Goal: Information Seeking & Learning: Compare options

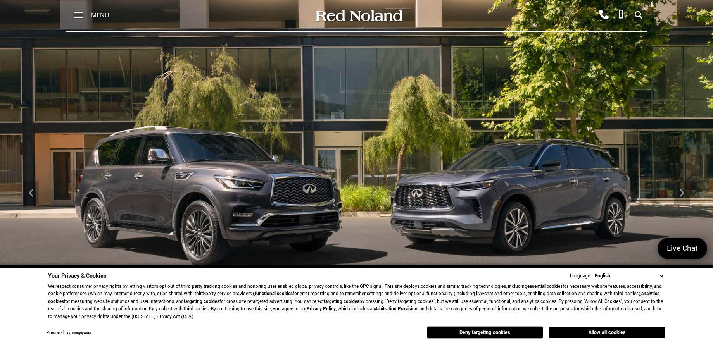
click at [522, 335] on button "Deny targeting cookies" at bounding box center [485, 332] width 116 height 12
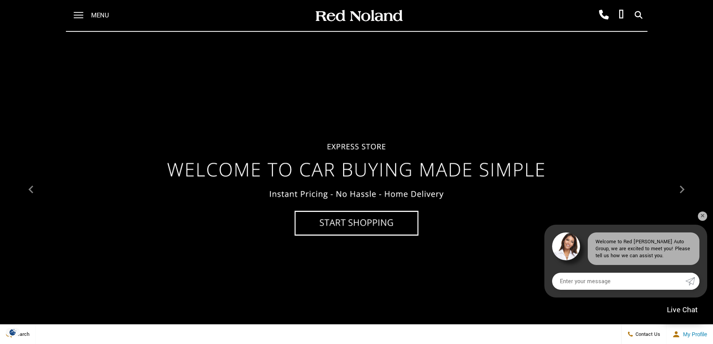
click at [87, 16] on div "Menu" at bounding box center [94, 15] width 56 height 31
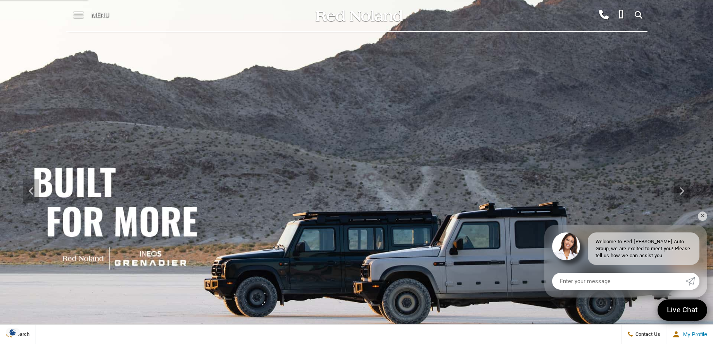
click at [79, 13] on span at bounding box center [79, 12] width 10 height 1
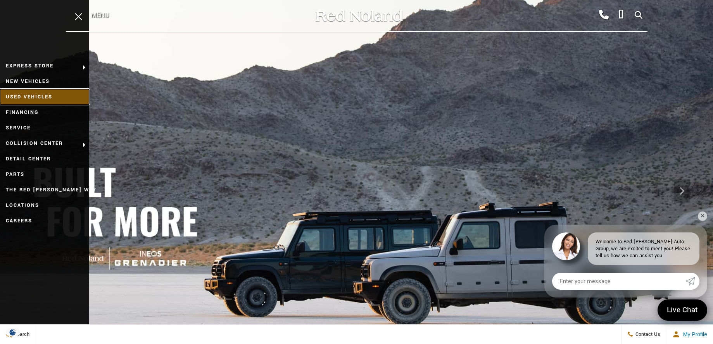
click at [41, 97] on link "Used Vehicles" at bounding box center [44, 97] width 89 height 16
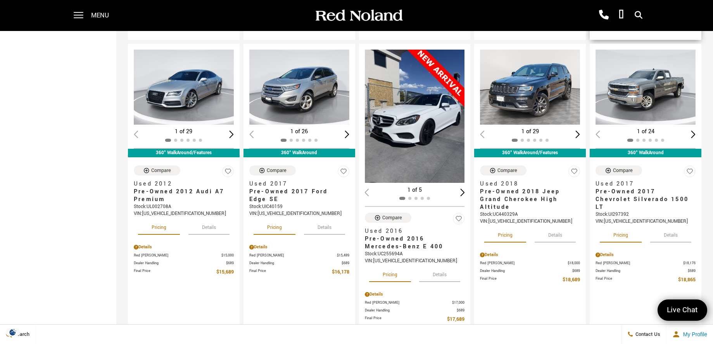
scroll to position [406, 0]
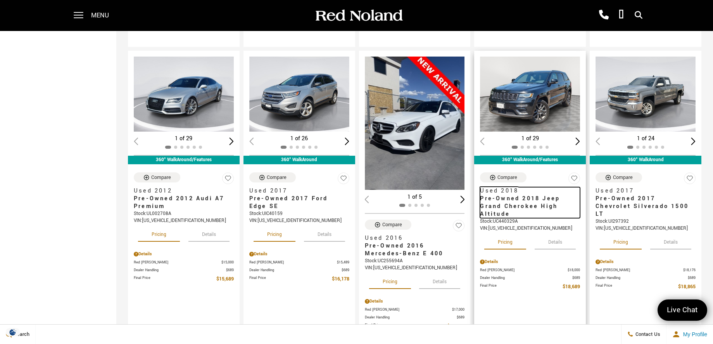
click at [527, 205] on span "Pre-Owned 2018 Jeep Grand Cherokee High Altitude" at bounding box center [527, 206] width 94 height 23
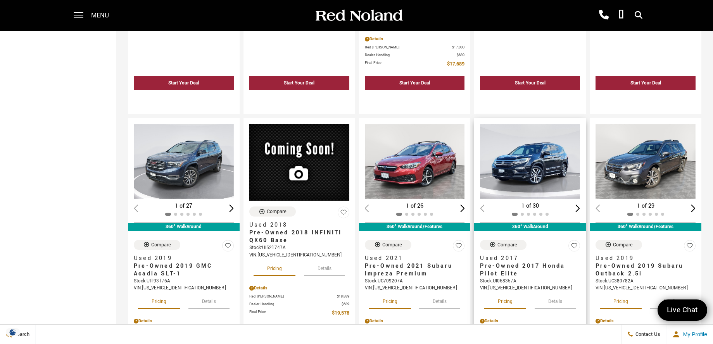
scroll to position [669, 0]
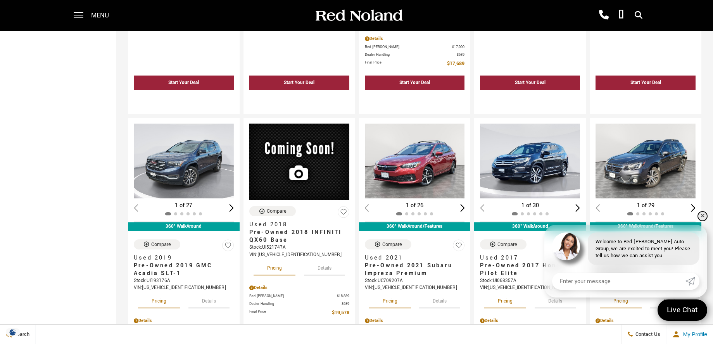
click at [706, 213] on link "✕" at bounding box center [702, 216] width 9 height 9
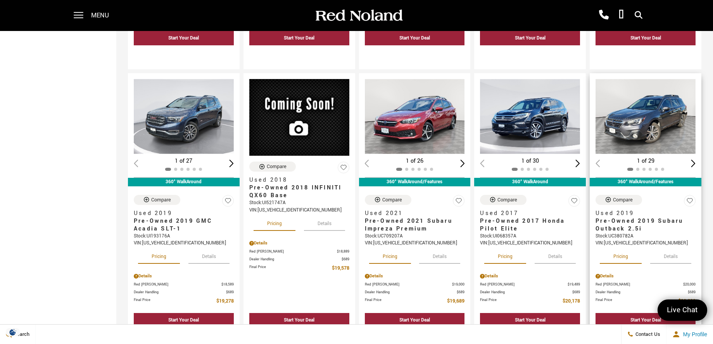
scroll to position [716, 0]
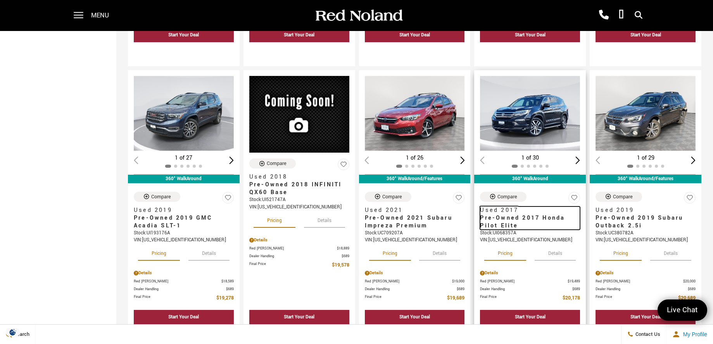
click at [517, 221] on span "Pre-Owned 2017 Honda Pilot Elite" at bounding box center [527, 222] width 94 height 16
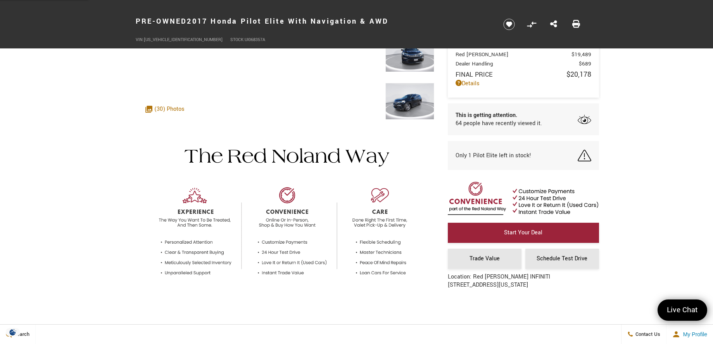
scroll to position [51, 0]
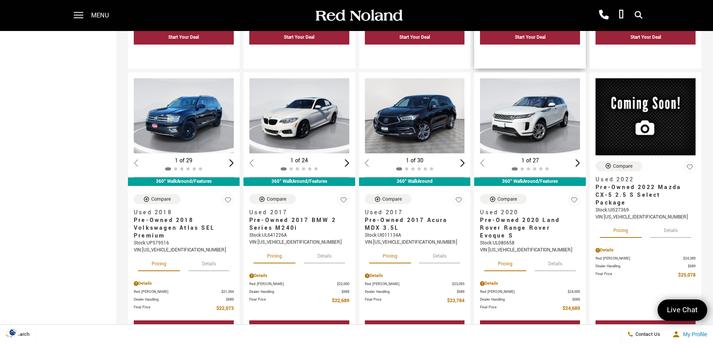
scroll to position [998, 0]
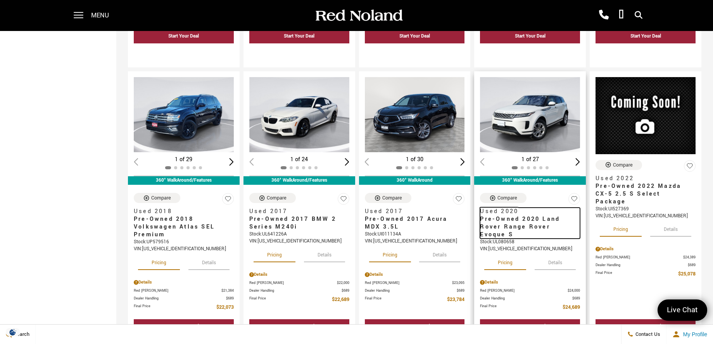
click at [528, 223] on span "Pre-Owned 2020 Land Rover Range Rover Evoque S" at bounding box center [527, 227] width 94 height 23
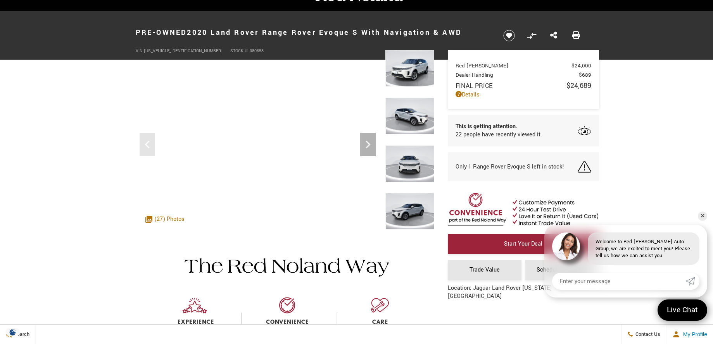
scroll to position [9, 0]
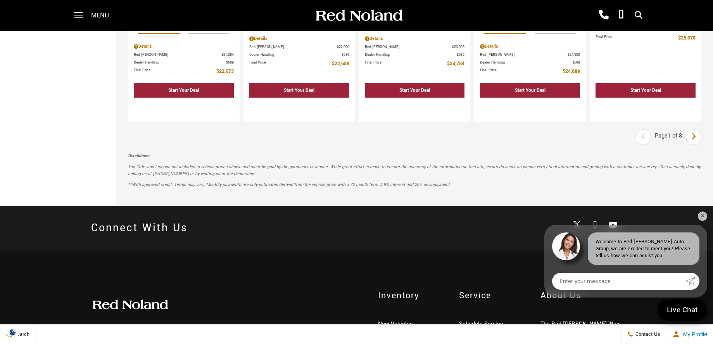
scroll to position [1246, 0]
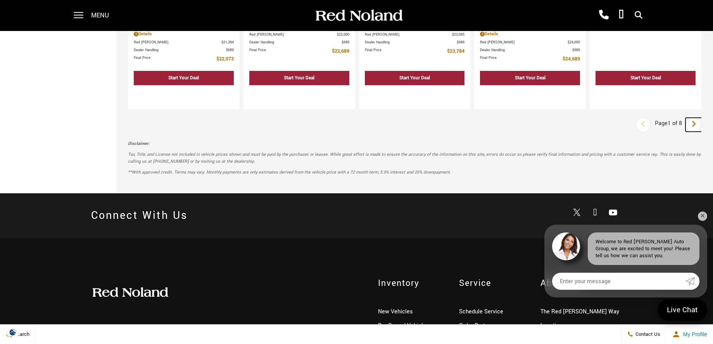
drag, startPoint x: 694, startPoint y: 129, endPoint x: 681, endPoint y: 135, distance: 13.7
click at [694, 129] on icon "next page" at bounding box center [693, 124] width 5 height 12
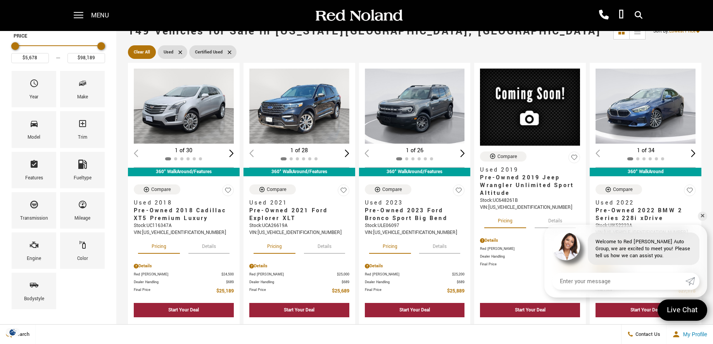
scroll to position [41, 0]
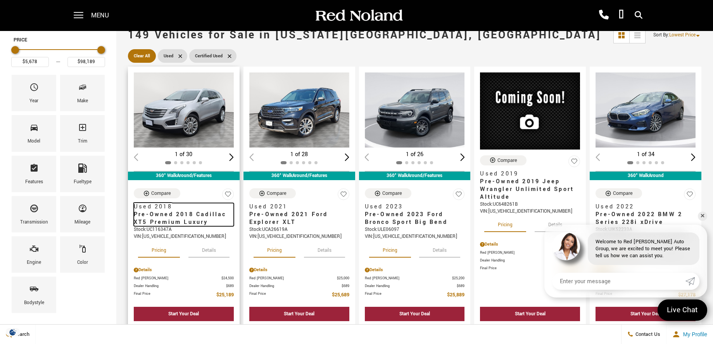
click at [179, 217] on span "Pre-Owned 2018 Cadillac XT5 Premium Luxury" at bounding box center [181, 219] width 94 height 16
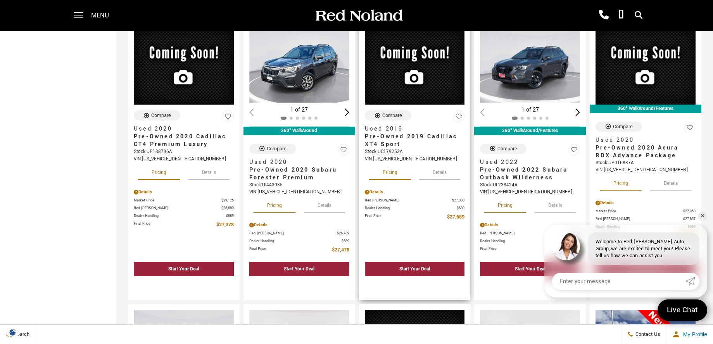
scroll to position [372, 0]
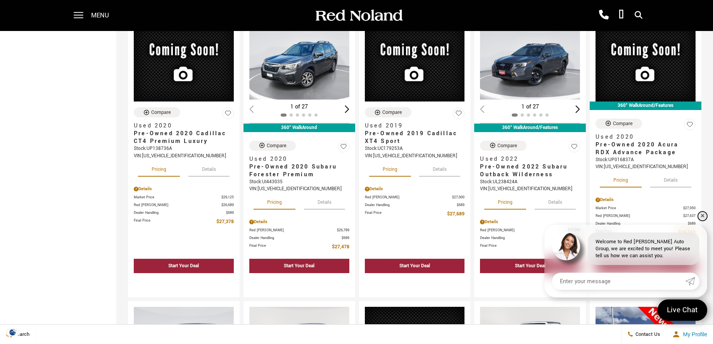
click at [703, 215] on link "✕" at bounding box center [702, 216] width 9 height 9
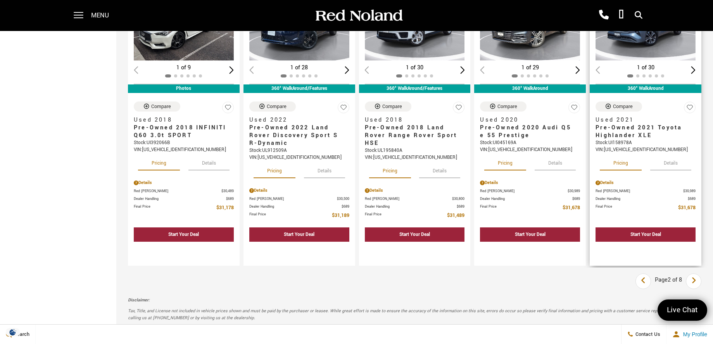
scroll to position [1067, 0]
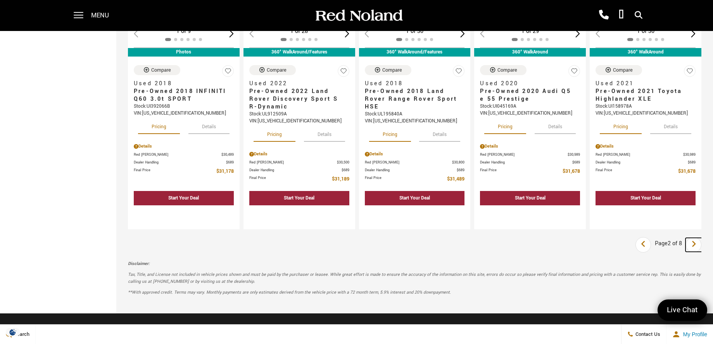
click at [691, 247] on icon "next page" at bounding box center [693, 244] width 5 height 12
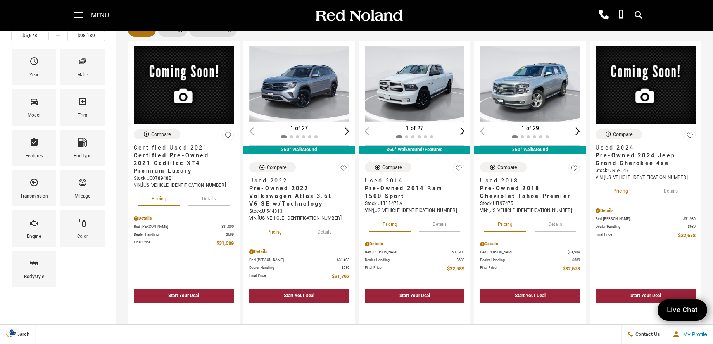
scroll to position [76, 0]
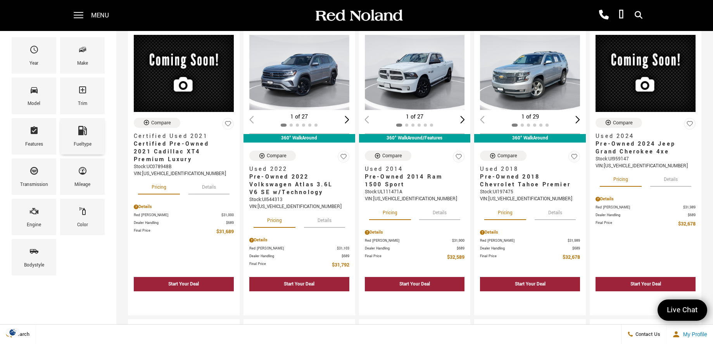
click at [81, 135] on span "Fueltype" at bounding box center [82, 132] width 9 height 16
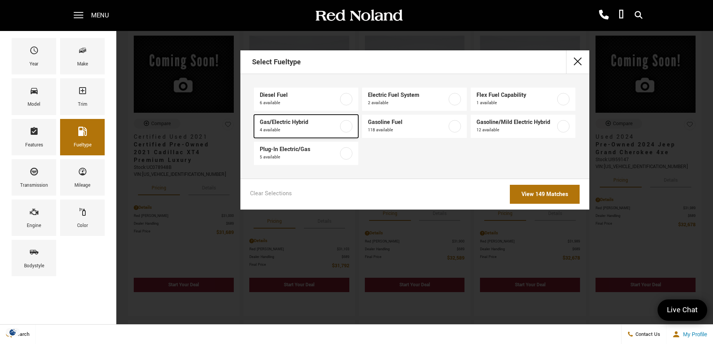
click at [347, 127] on label at bounding box center [346, 126] width 12 height 12
type input "$30,189"
type input "$40,478"
checkbox input "true"
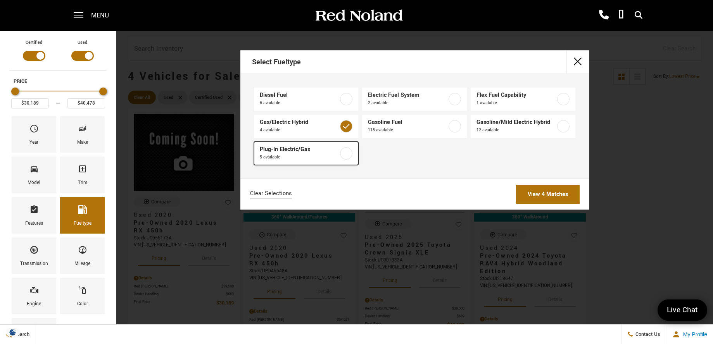
click at [346, 153] on label at bounding box center [346, 153] width 12 height 12
type input "$55,689"
checkbox input "true"
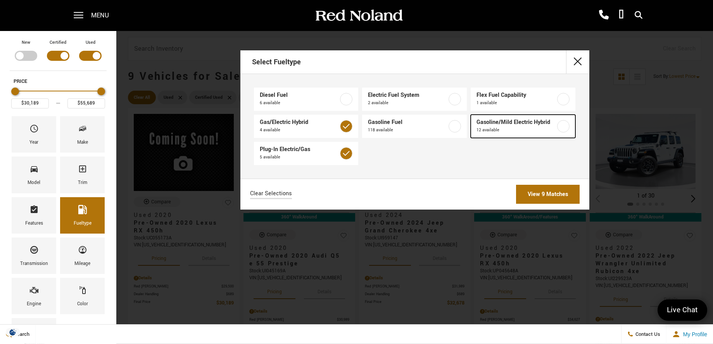
click at [564, 128] on label at bounding box center [563, 126] width 12 height 12
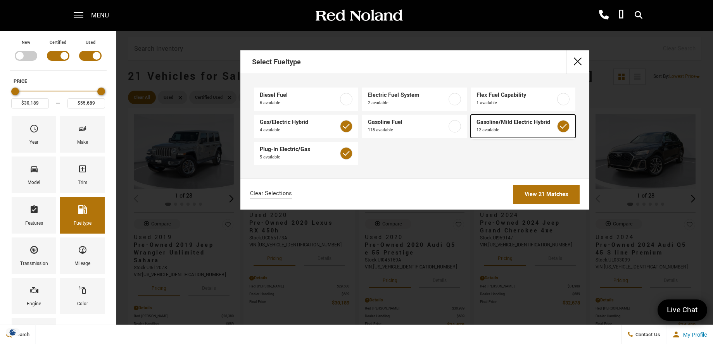
type input "$29,078"
type input "$94,489"
checkbox input "true"
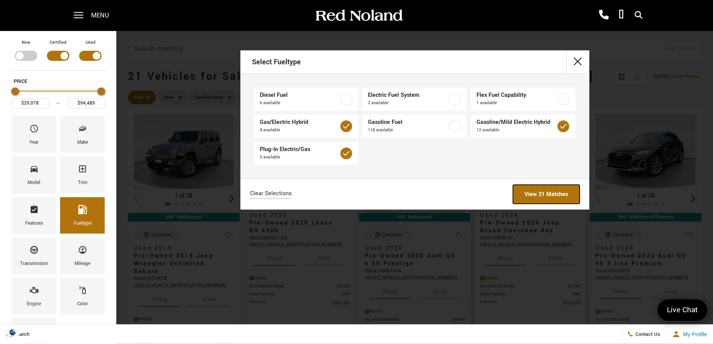
click at [539, 200] on link "View 21 Matches" at bounding box center [546, 194] width 67 height 19
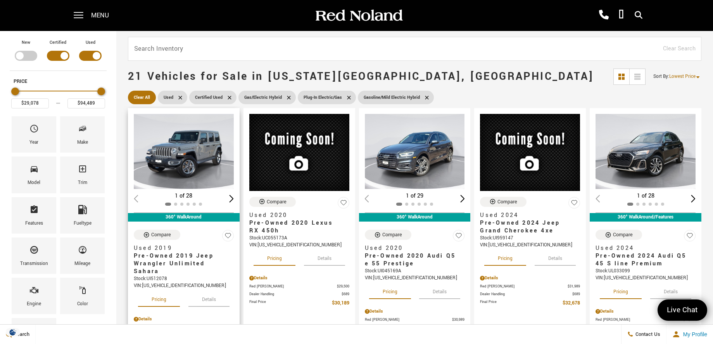
click at [192, 169] on img "1 / 2" at bounding box center [184, 151] width 100 height 75
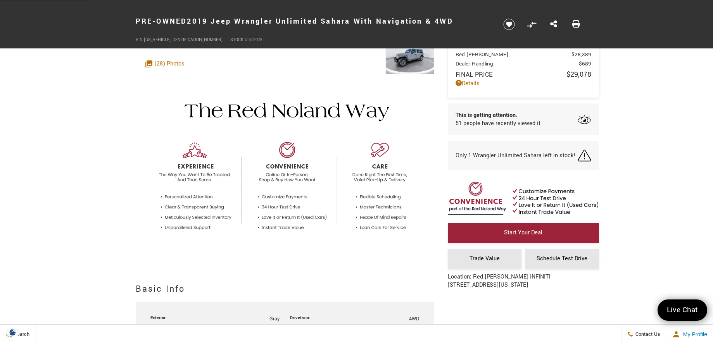
scroll to position [115, 0]
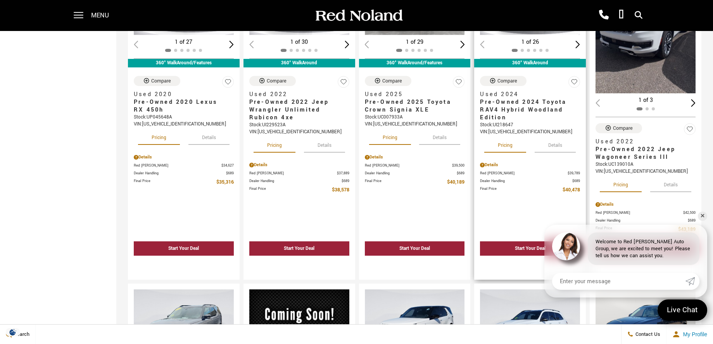
scroll to position [445, 0]
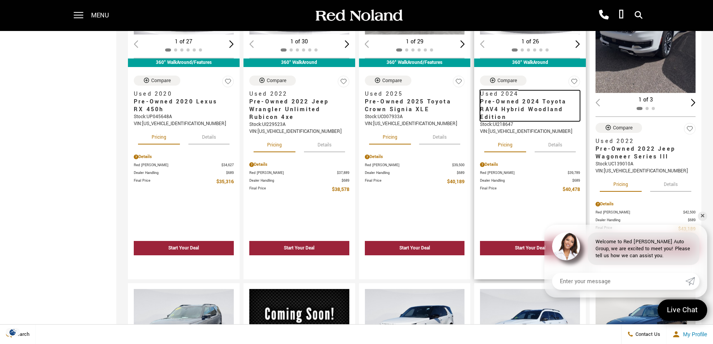
click at [546, 107] on span "Pre-Owned 2024 Toyota RAV4 Hybrid Woodland Edition" at bounding box center [527, 109] width 94 height 23
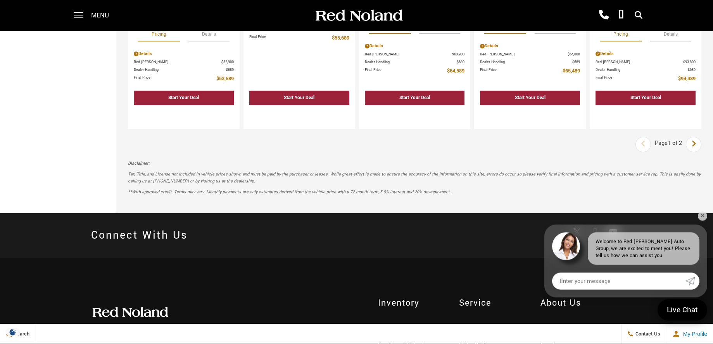
scroll to position [1184, 0]
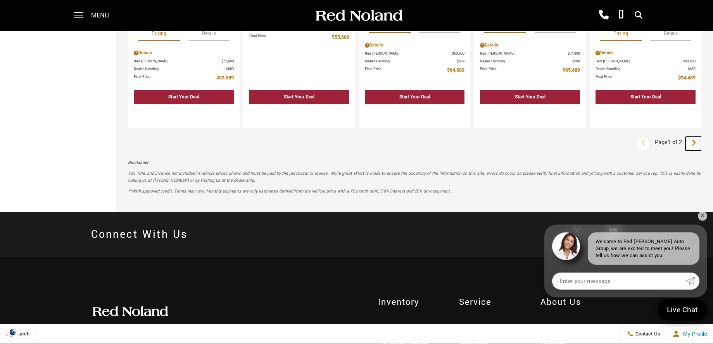
drag, startPoint x: 696, startPoint y: 149, endPoint x: 644, endPoint y: 161, distance: 52.5
click at [695, 148] on icon "next page" at bounding box center [693, 143] width 5 height 12
